Goal: Register for event/course: Register for event/course

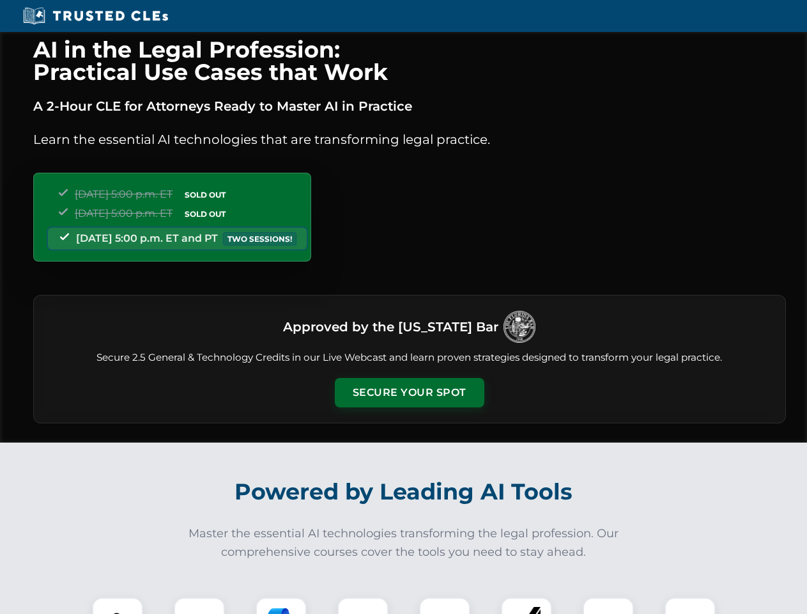
click at [409, 392] on button "Secure Your Spot" at bounding box center [410, 392] width 150 height 29
click at [118, 605] on img at bounding box center [117, 622] width 37 height 37
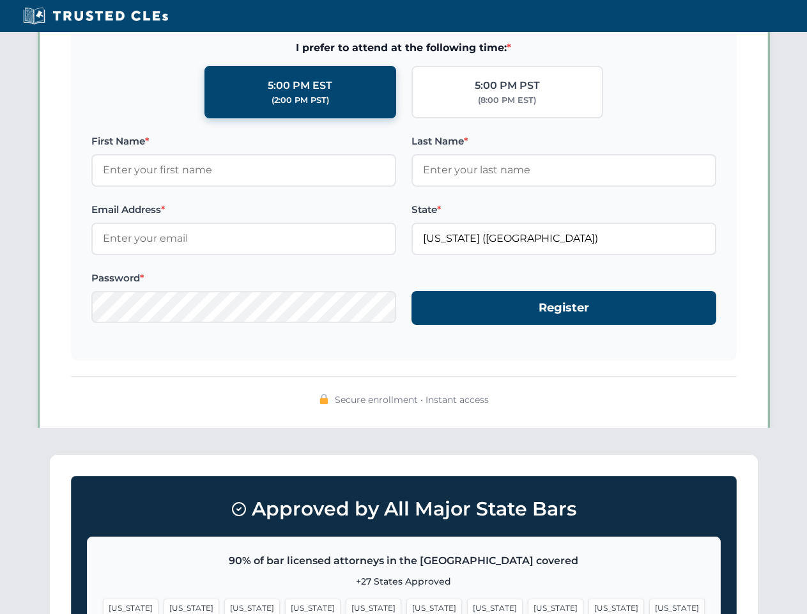
click at [467, 605] on span "[US_STATE]" at bounding box center [495, 607] width 56 height 19
click at [589, 605] on span "[US_STATE]" at bounding box center [617, 607] width 56 height 19
